Goal: Transaction & Acquisition: Subscribe to service/newsletter

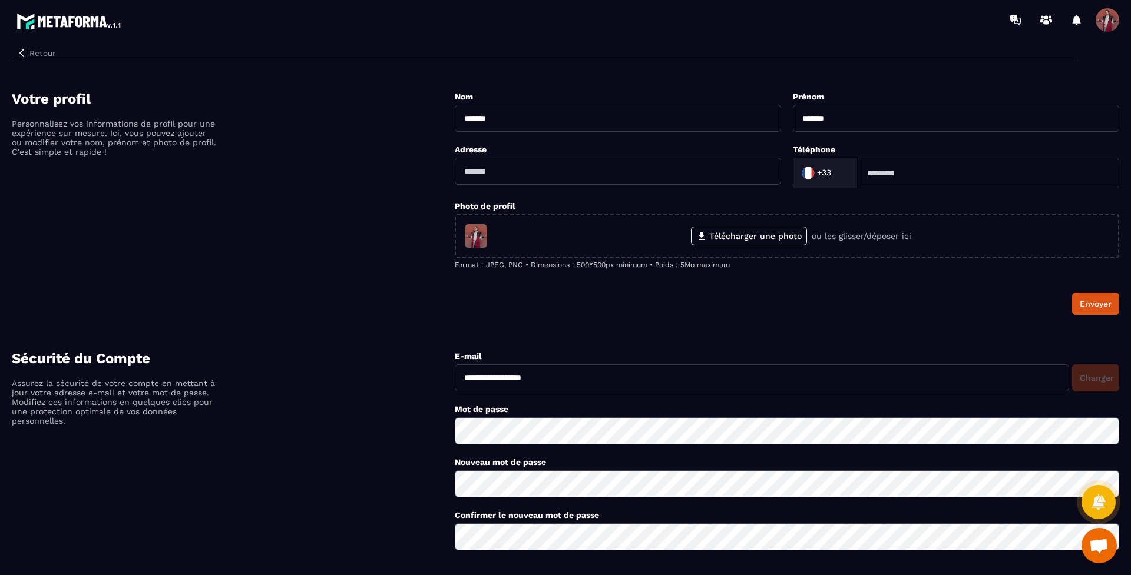
click at [1112, 21] on span at bounding box center [1107, 20] width 24 height 24
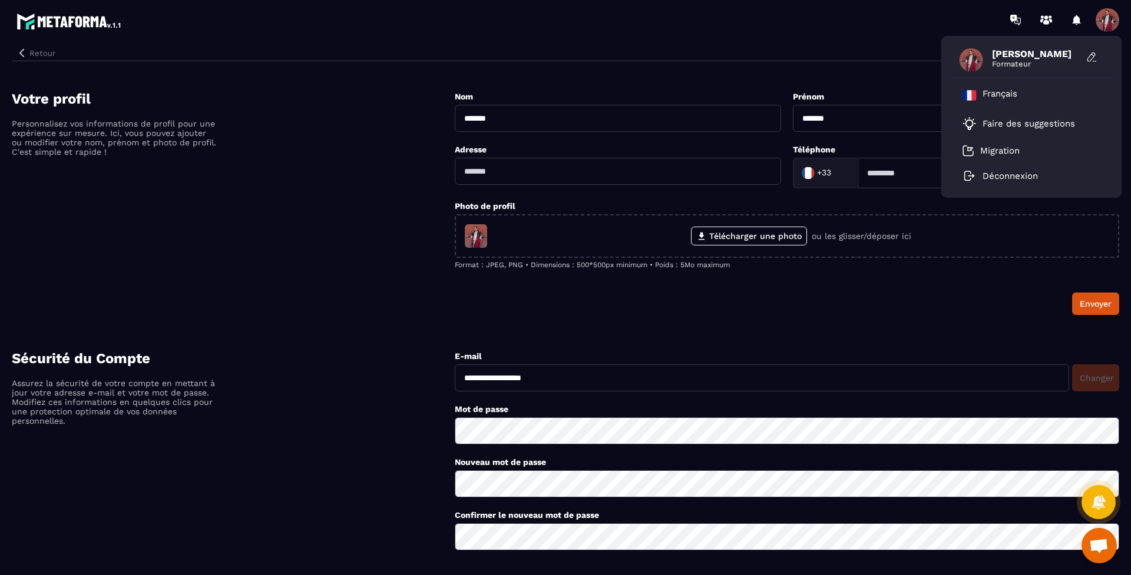
click at [22, 53] on icon "button" at bounding box center [21, 53] width 11 height 11
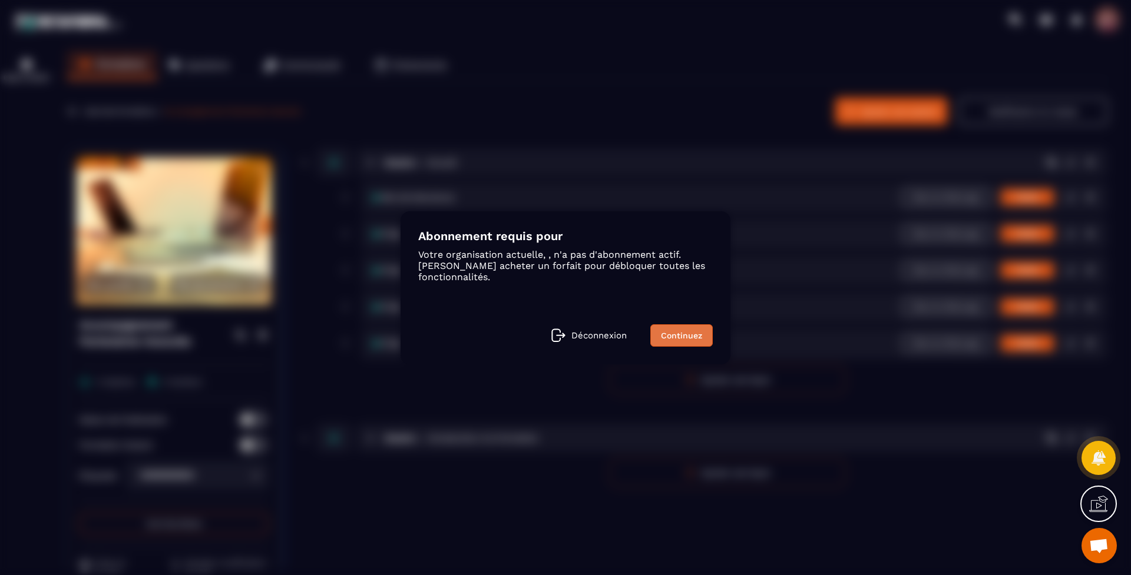
click at [676, 334] on link "Continuez" at bounding box center [681, 335] width 62 height 22
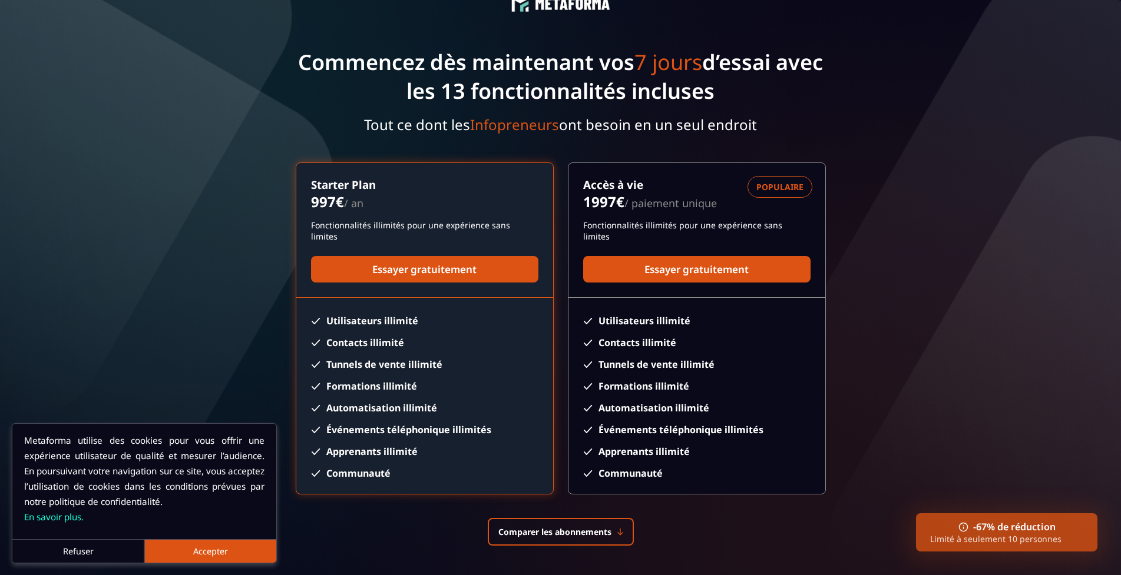
scroll to position [105, 0]
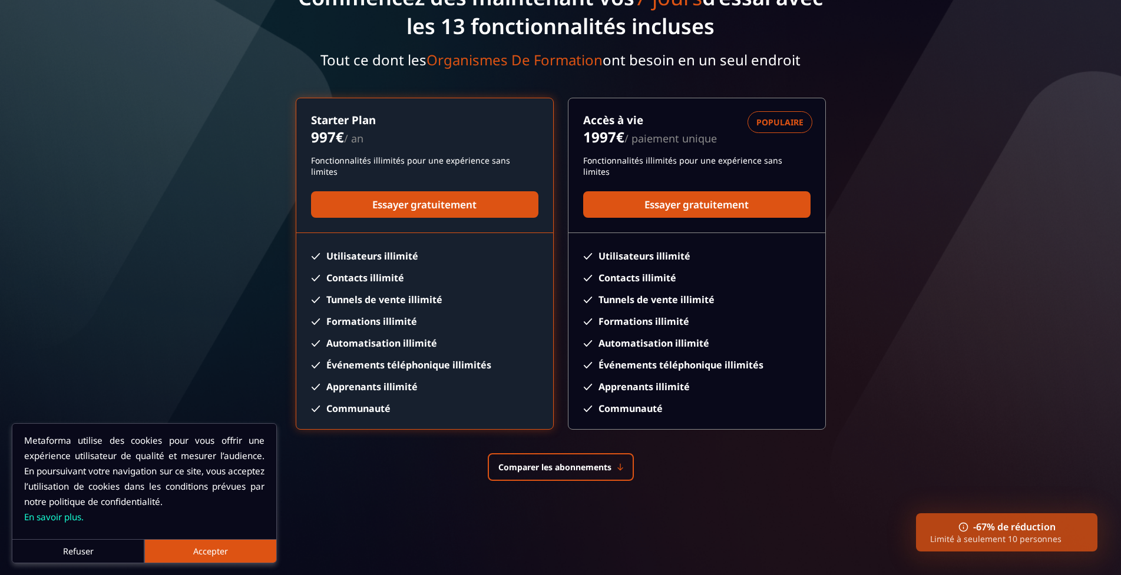
click at [85, 552] on button "Refuser" at bounding box center [78, 551] width 132 height 24
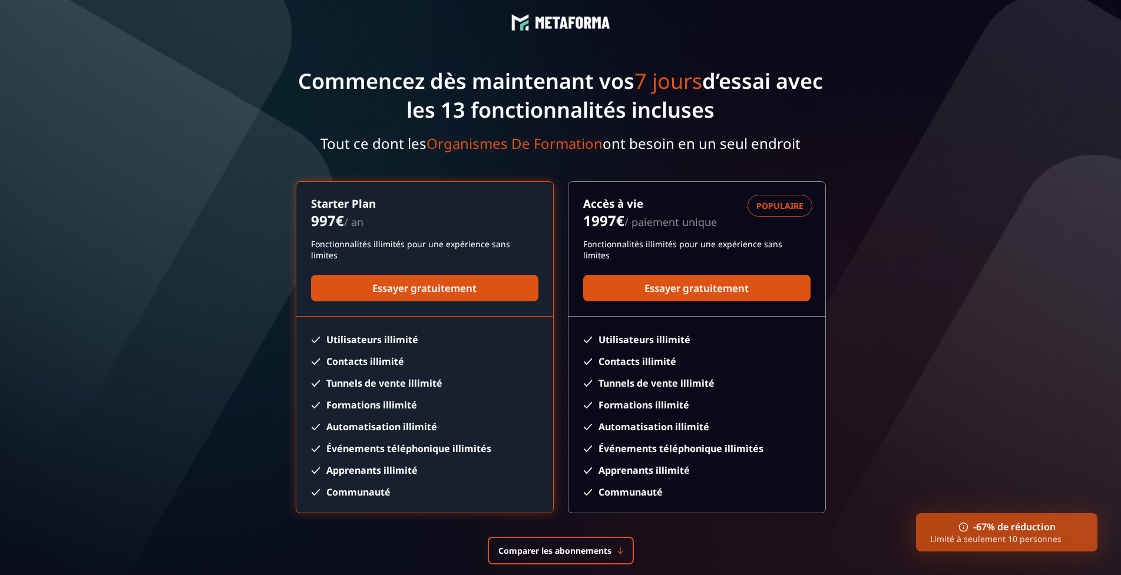
scroll to position [0, 0]
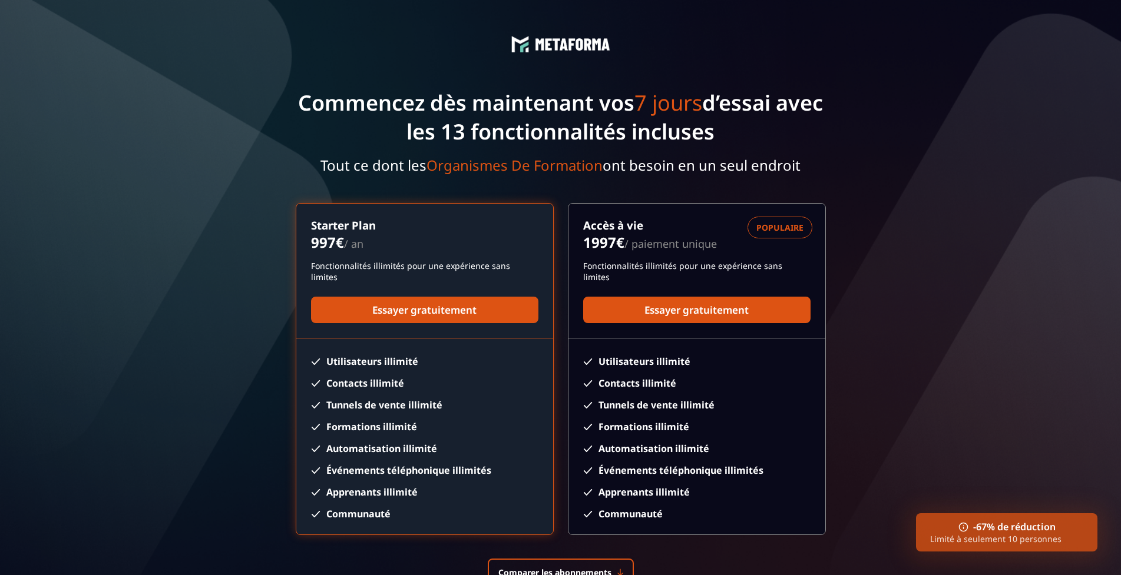
click at [554, 44] on img at bounding box center [572, 44] width 75 height 12
